Goal: Communication & Community: Ask a question

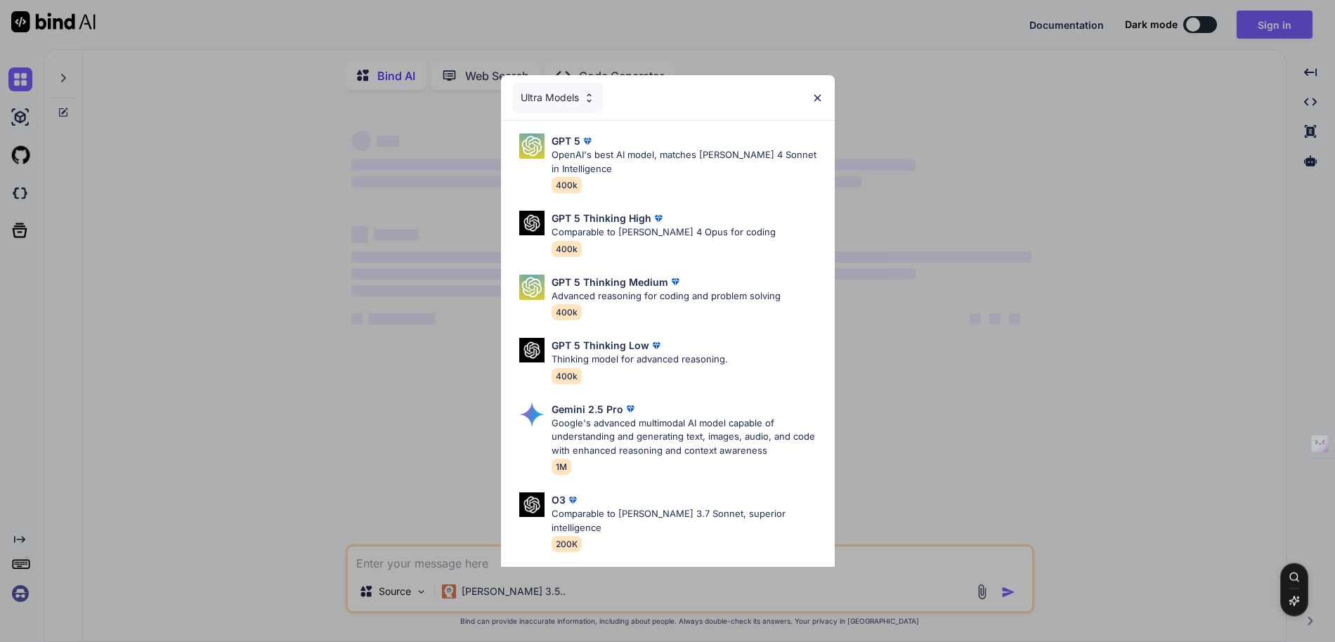
type textarea "x"
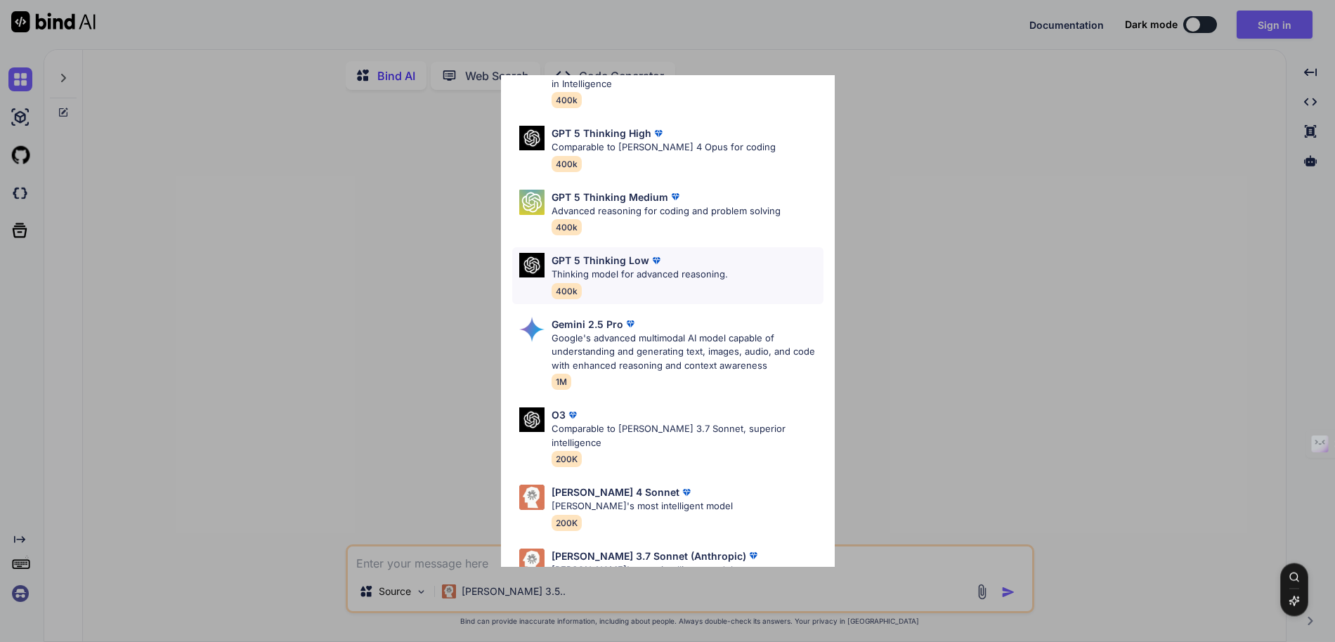
scroll to position [114, 0]
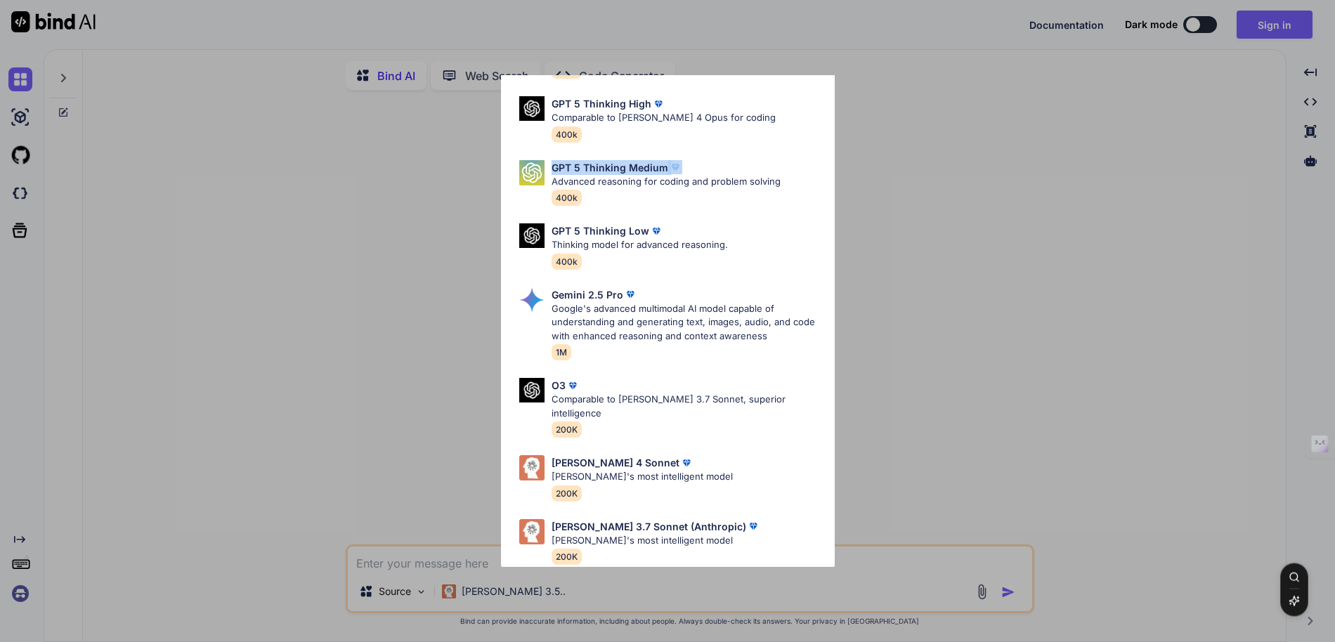
click at [884, 173] on div "Ultra Models GPT 5 OpenAI's best AI model, matches Claude 4 Sonnet in Intellige…" at bounding box center [667, 321] width 1335 height 642
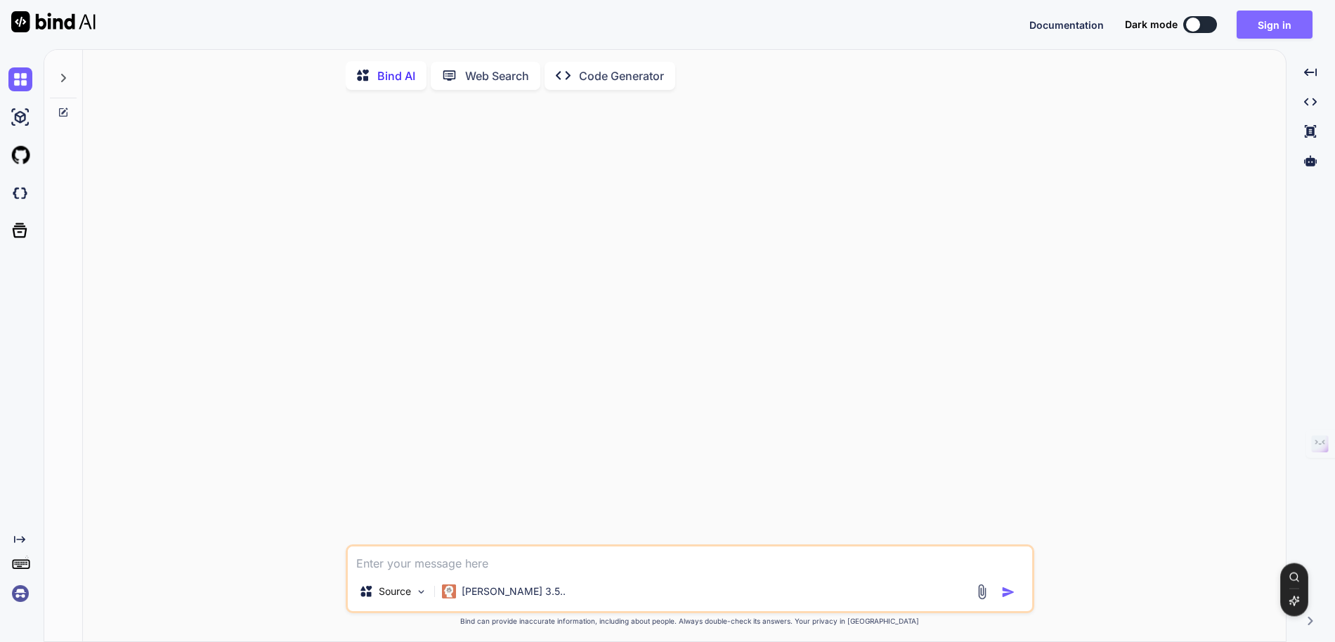
click at [1283, 32] on button "Sign in" at bounding box center [1274, 25] width 76 height 28
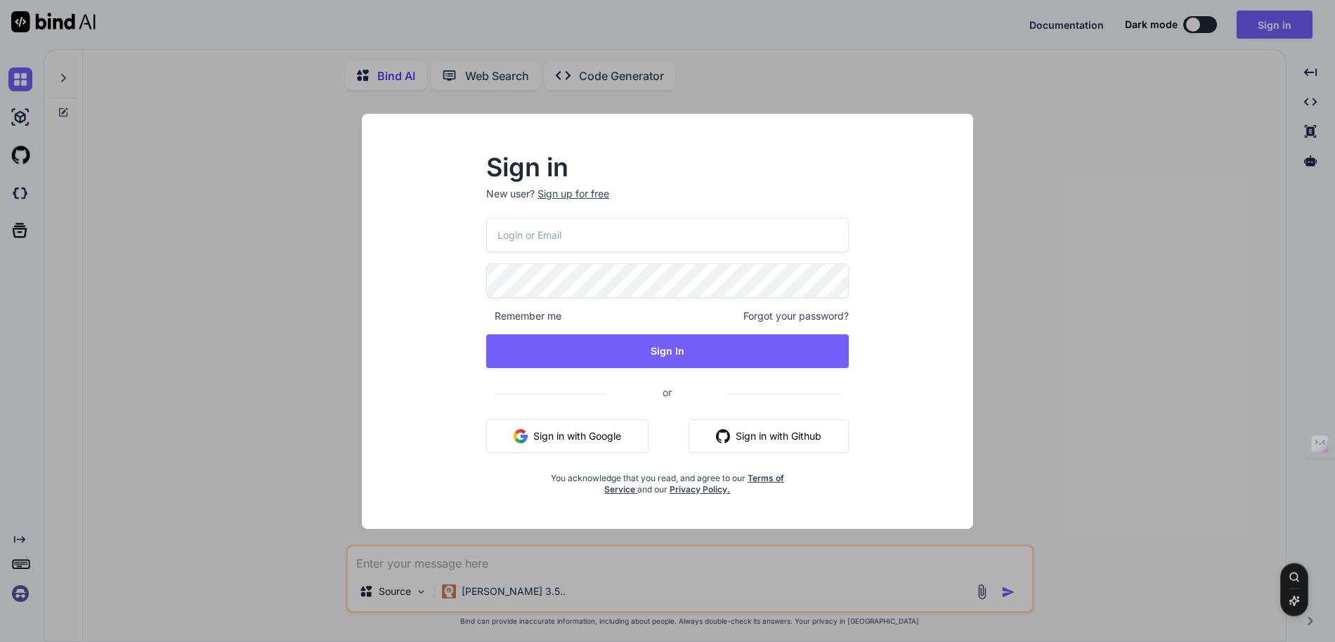
click at [720, 232] on input "email" at bounding box center [667, 235] width 362 height 34
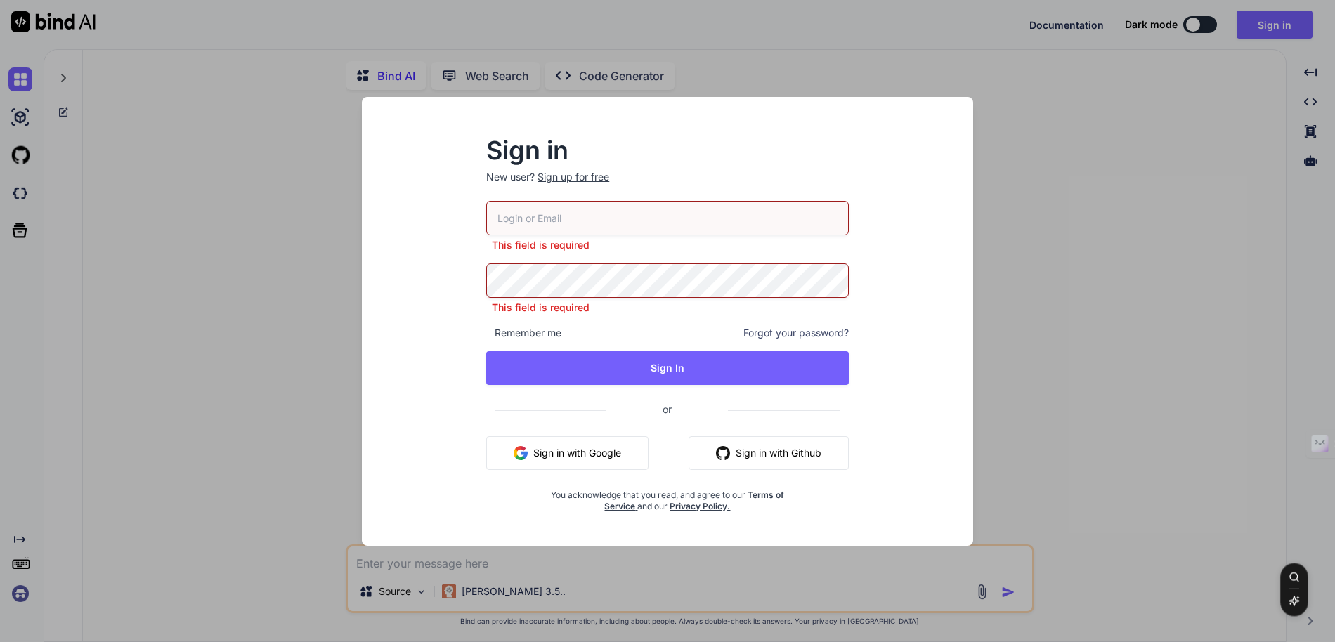
click at [584, 439] on button "Sign in with Google" at bounding box center [567, 453] width 162 height 34
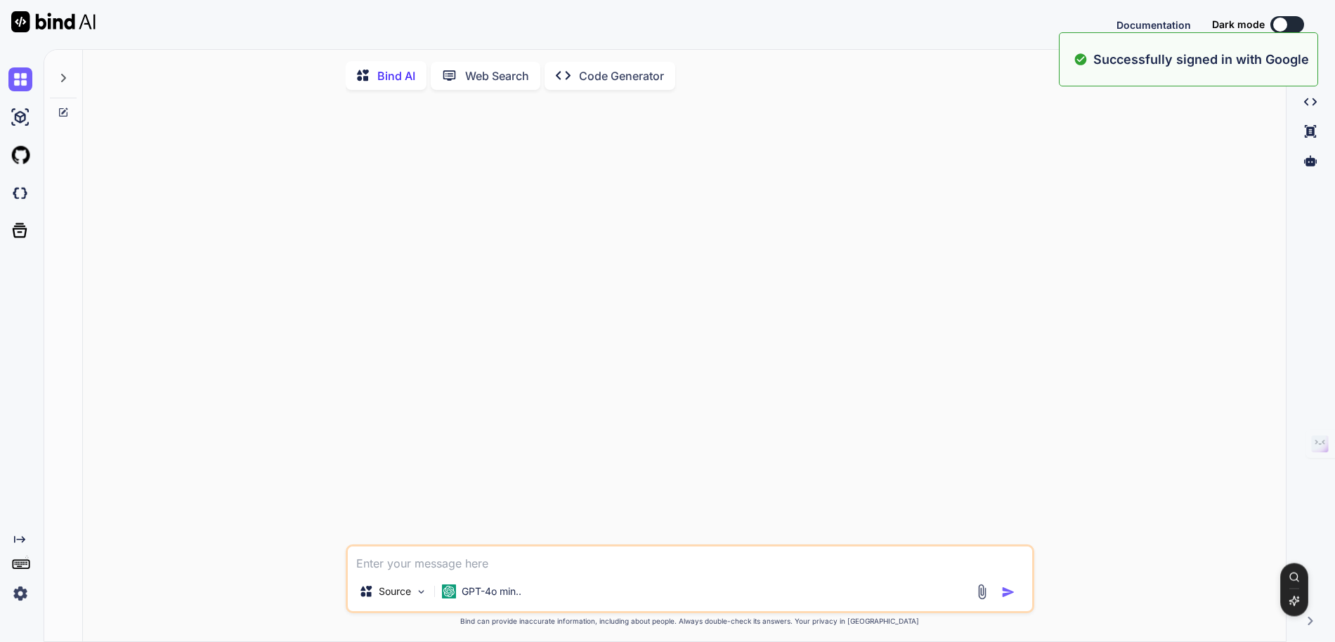
click at [12, 595] on img at bounding box center [20, 594] width 24 height 24
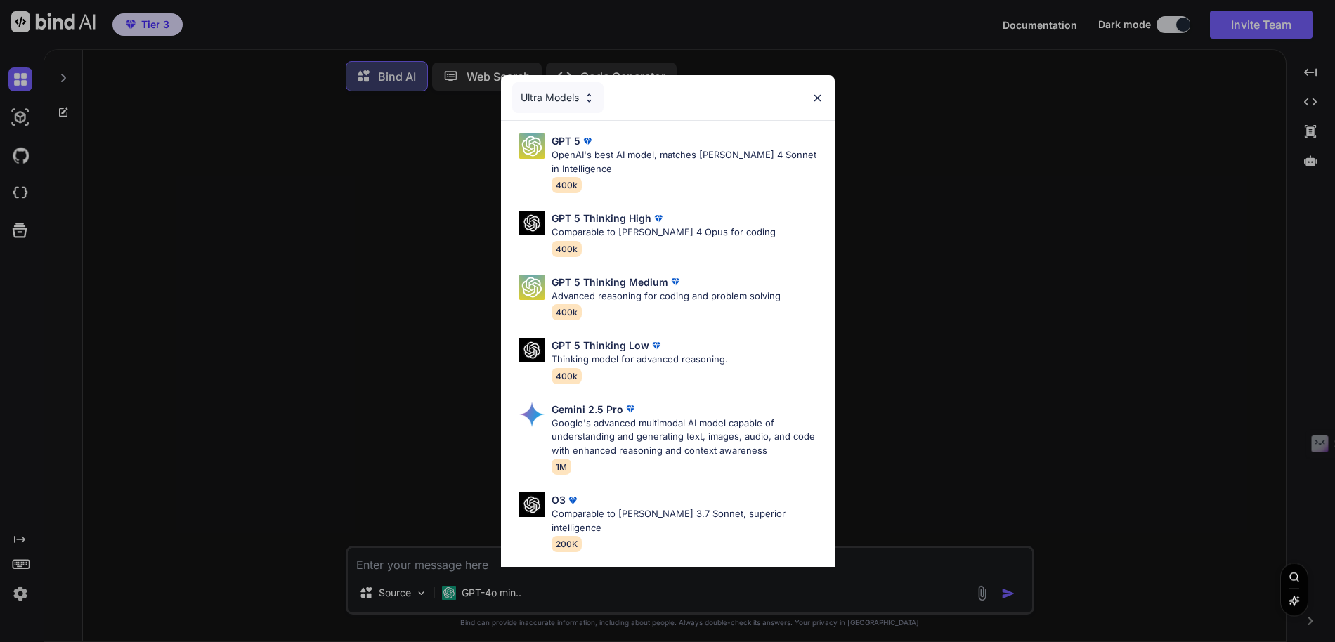
click at [813, 96] on img at bounding box center [817, 98] width 12 height 12
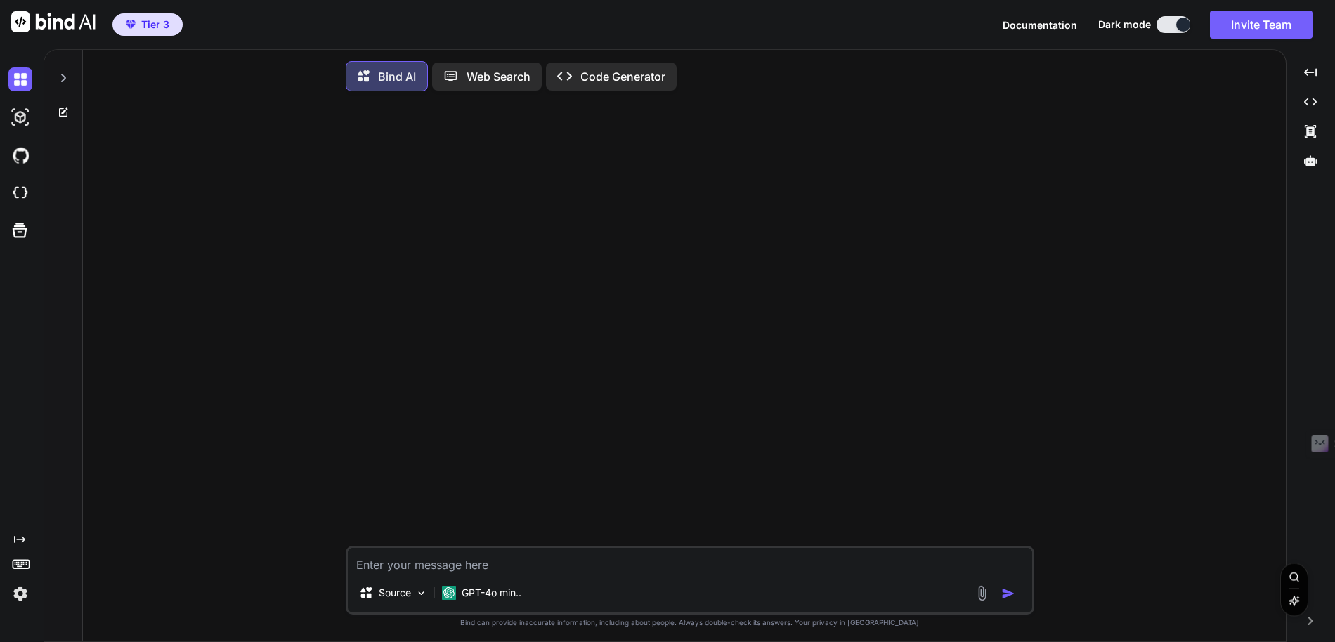
click at [1167, 26] on button at bounding box center [1173, 24] width 34 height 17
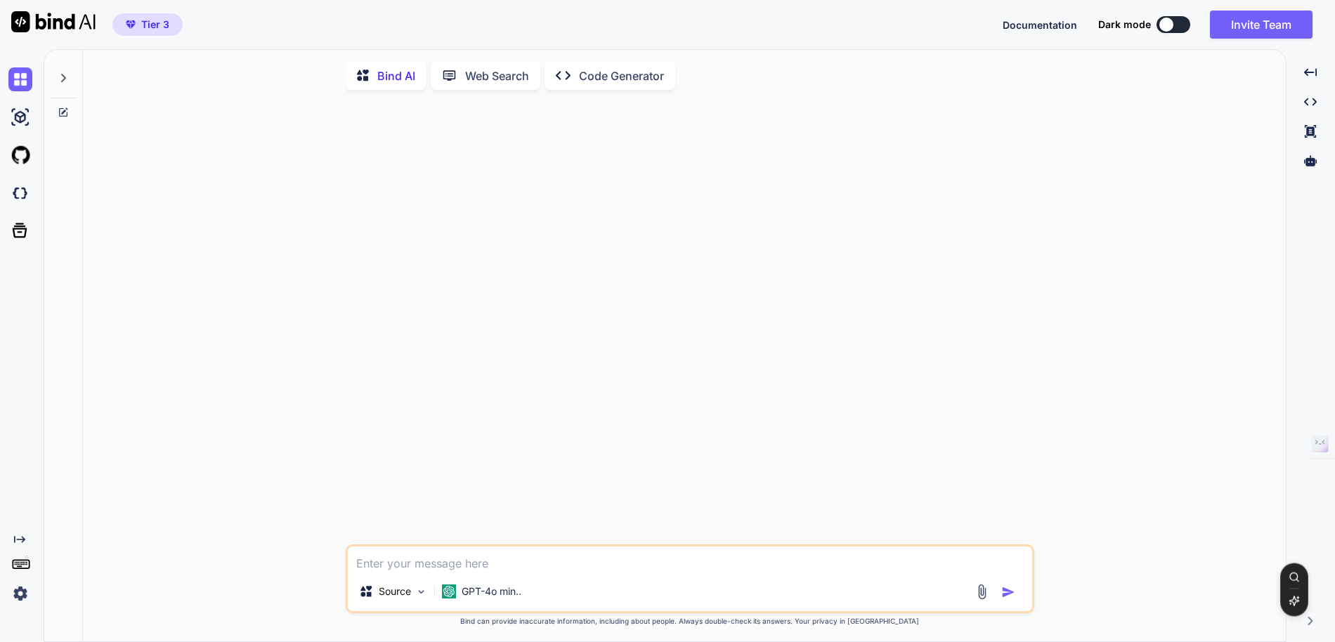
click at [14, 589] on img at bounding box center [20, 594] width 24 height 24
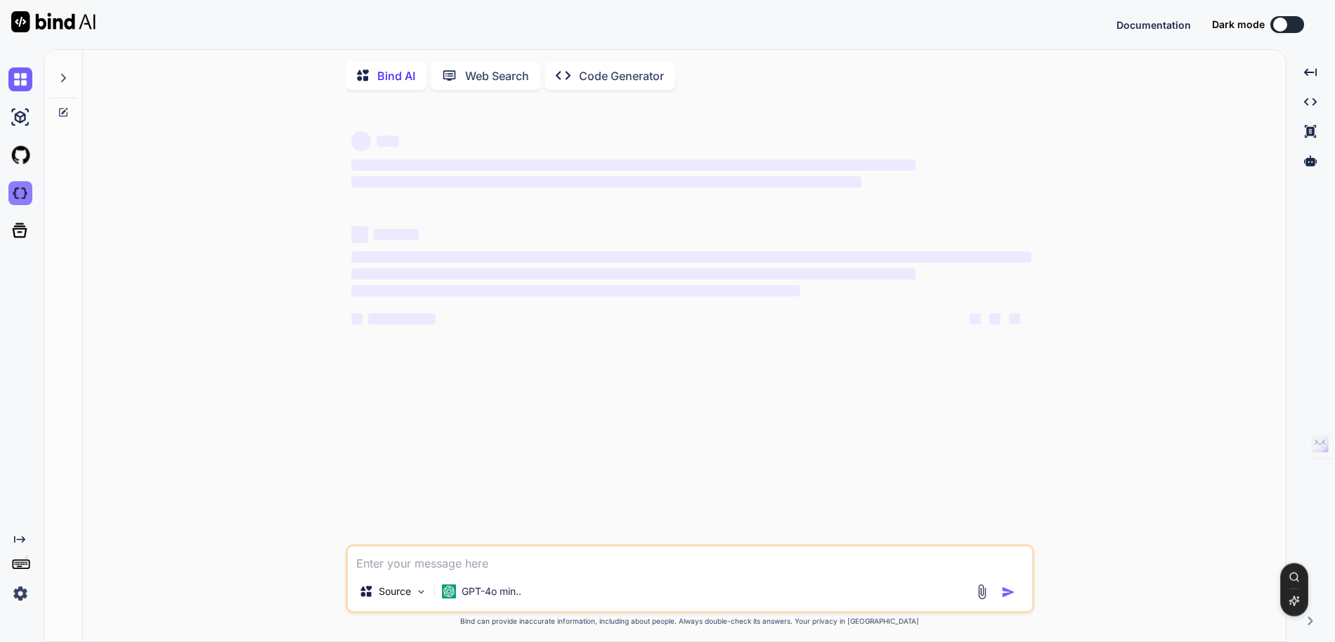
type textarea "x"
click at [20, 196] on img at bounding box center [20, 193] width 24 height 24
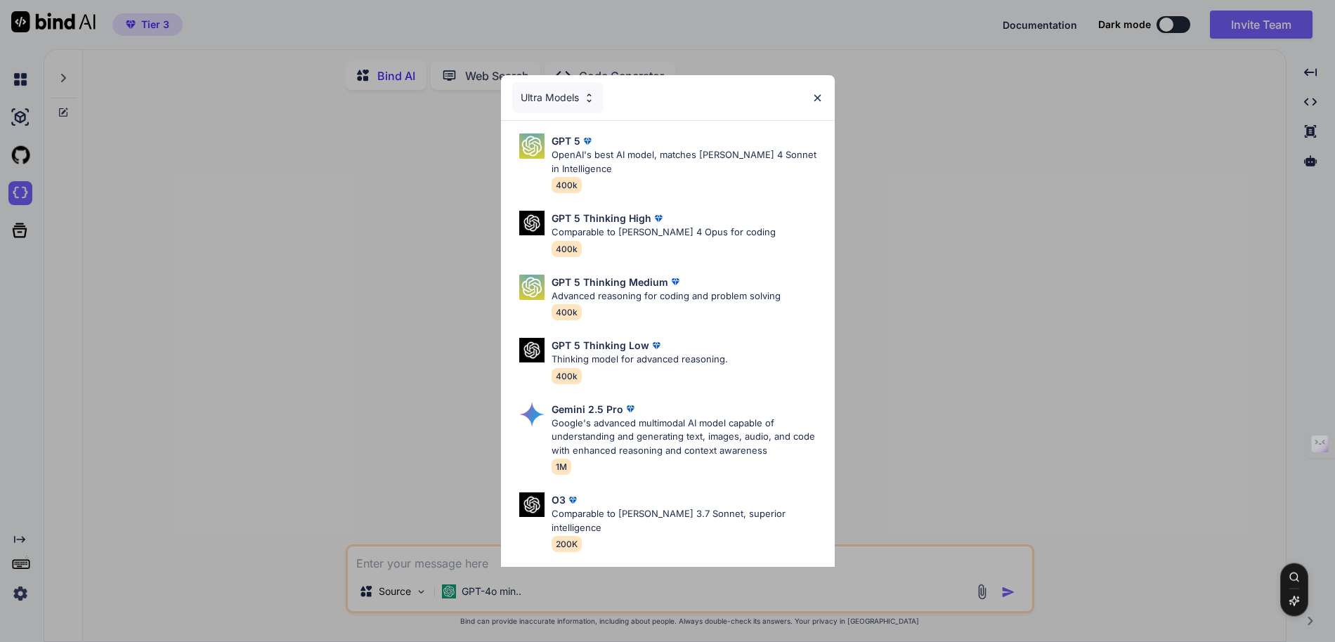
click at [819, 97] on img at bounding box center [817, 98] width 12 height 12
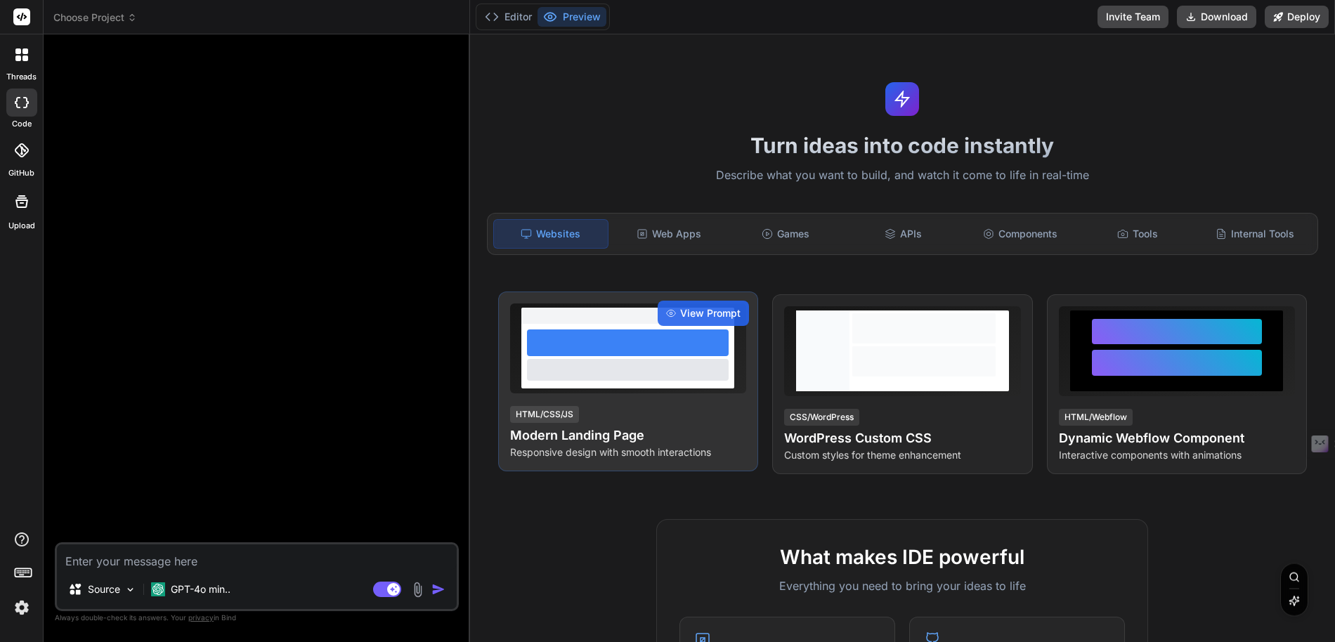
type textarea "x"
